Goal: Use online tool/utility

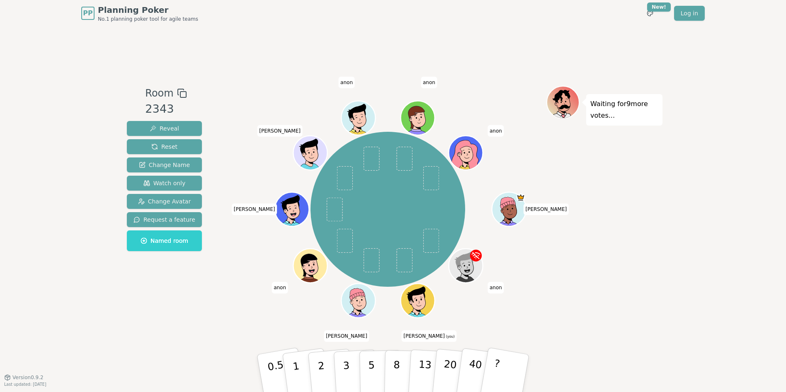
click at [420, 301] on icon at bounding box center [418, 302] width 3 height 3
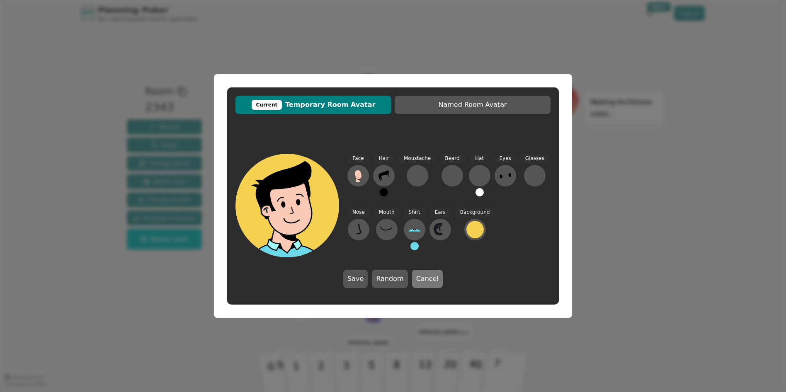
click at [428, 279] on button "Cancel" at bounding box center [427, 279] width 31 height 18
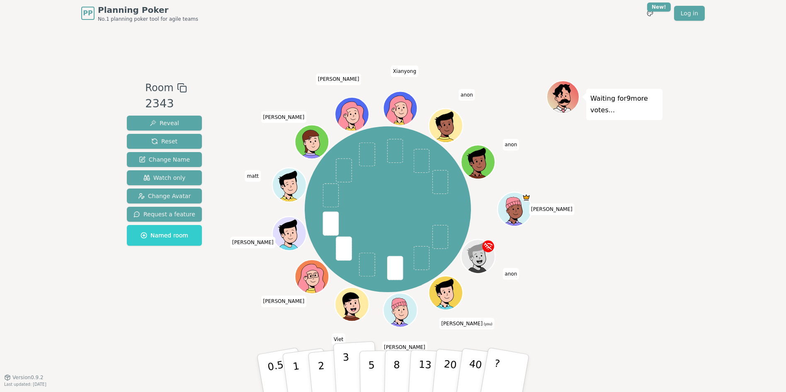
click at [348, 359] on button "3" at bounding box center [355, 373] width 45 height 65
click at [447, 298] on icon at bounding box center [447, 299] width 17 height 6
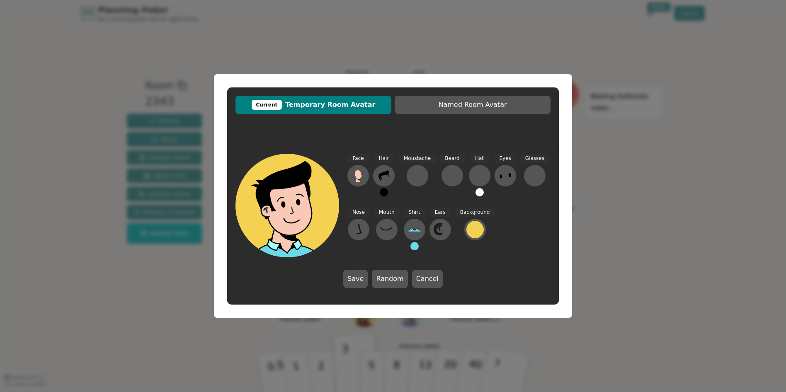
click at [670, 231] on div "Current Temporary Room Avatar Named Room Avatar Face Hair Moustache Beard Hat E…" at bounding box center [393, 196] width 786 height 392
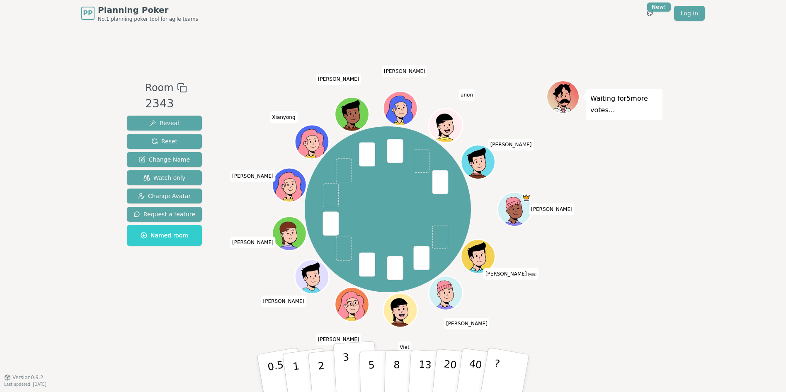
click at [351, 364] on button "3" at bounding box center [355, 373] width 45 height 65
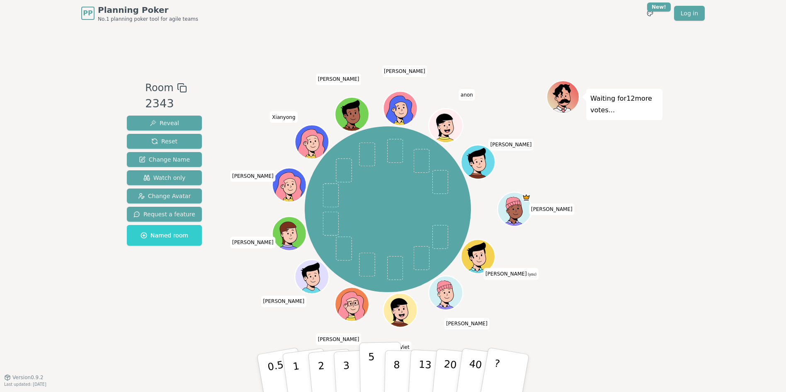
click at [369, 383] on p "5" at bounding box center [371, 373] width 7 height 45
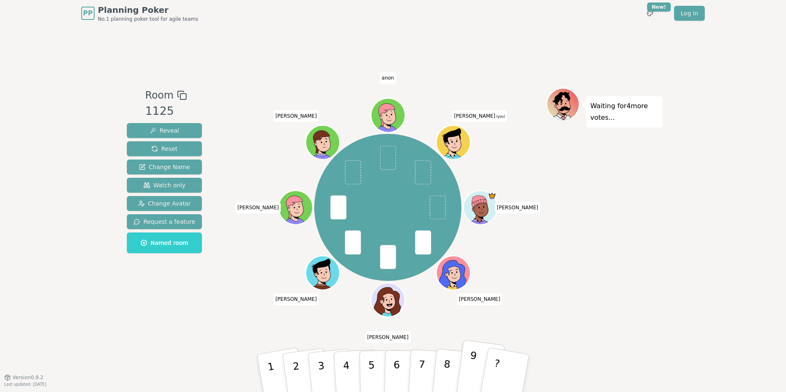
click at [464, 369] on button "9" at bounding box center [479, 373] width 49 height 67
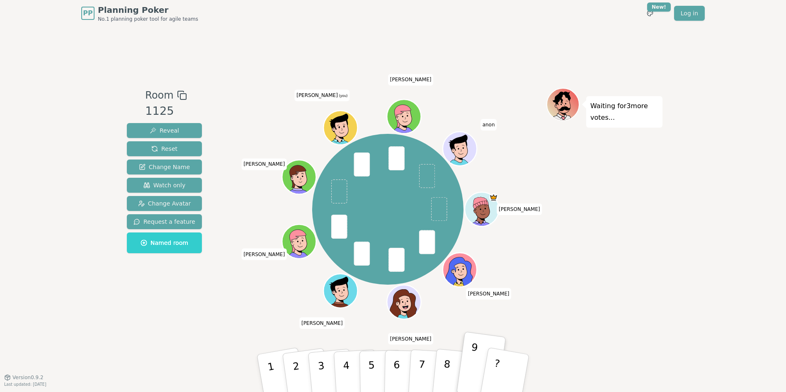
click at [347, 133] on icon at bounding box center [342, 133] width 17 height 6
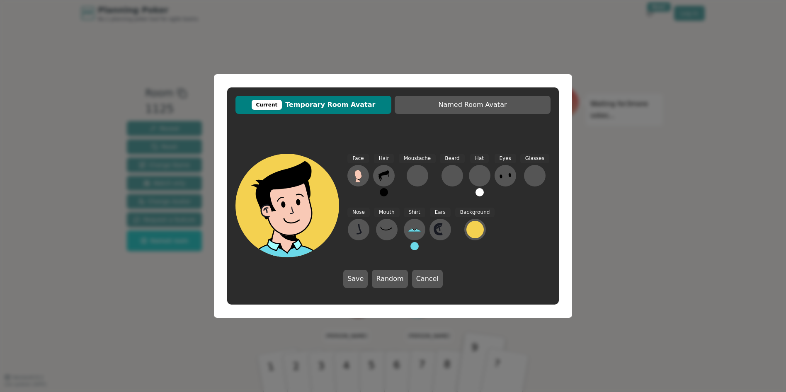
click at [609, 189] on div "Current Temporary Room Avatar Named Room Avatar Face Hair Moustache Beard Hat E…" at bounding box center [393, 196] width 786 height 392
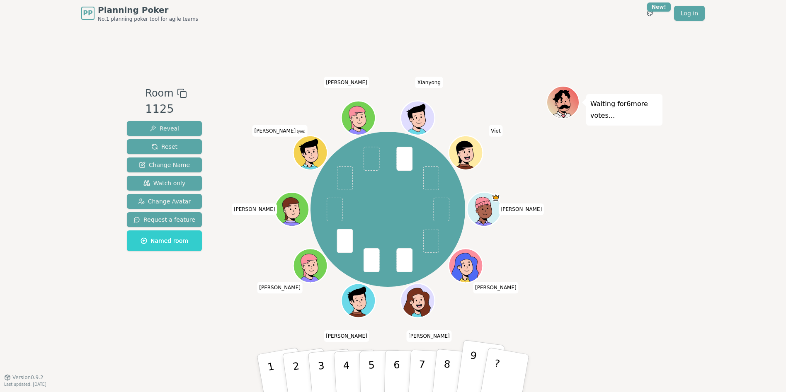
click at [480, 364] on button "9" at bounding box center [479, 373] width 49 height 67
click at [475, 355] on p "9" at bounding box center [471, 372] width 12 height 45
click at [392, 362] on button "6" at bounding box center [405, 373] width 43 height 63
click at [378, 372] on button "5" at bounding box center [380, 373] width 43 height 63
